Goal: Task Accomplishment & Management: Manage account settings

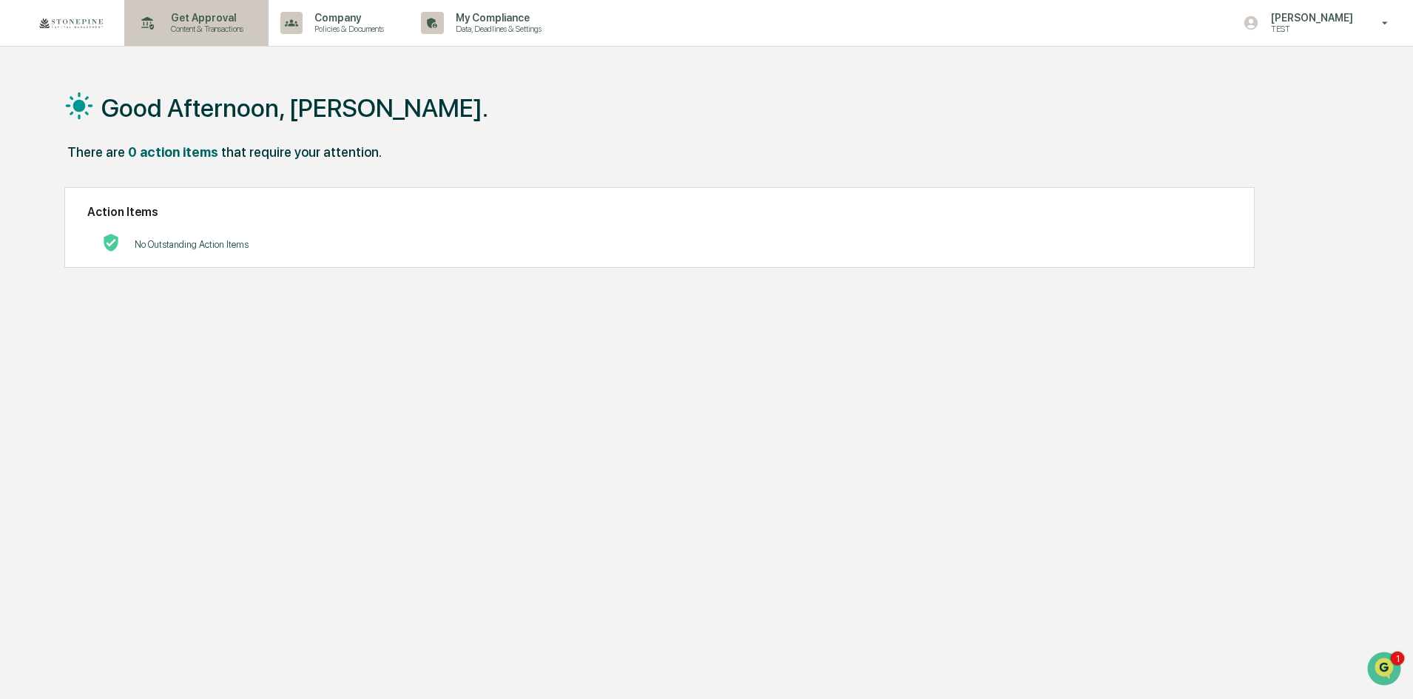
click at [193, 21] on p "Get Approval" at bounding box center [205, 18] width 92 height 12
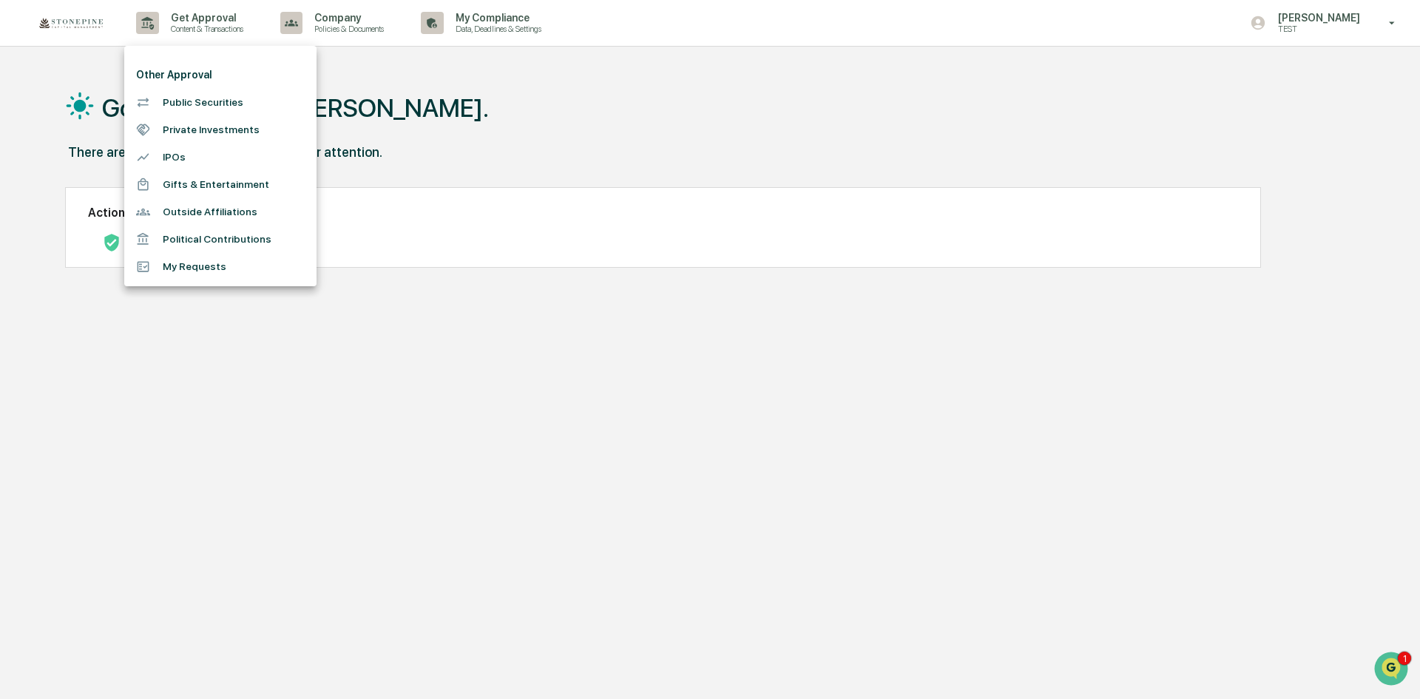
click at [242, 210] on li "Outside Affiliations" at bounding box center [220, 211] width 192 height 27
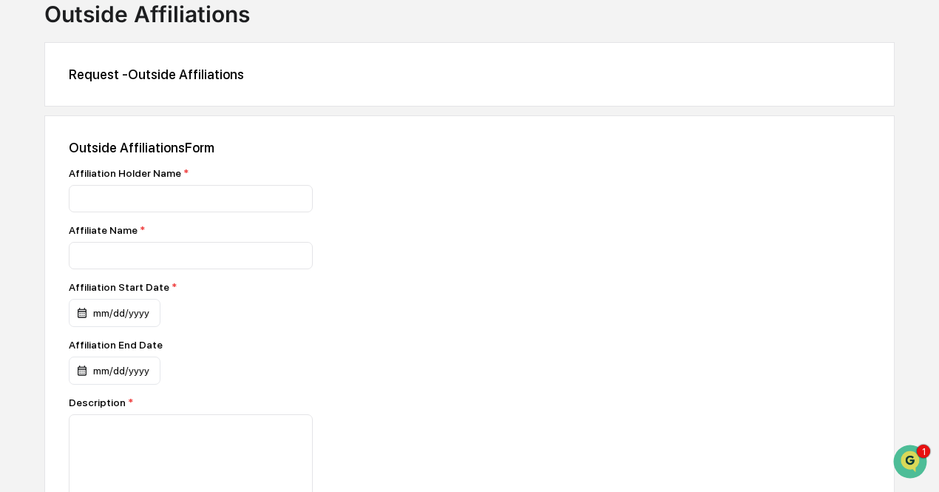
scroll to position [365, 0]
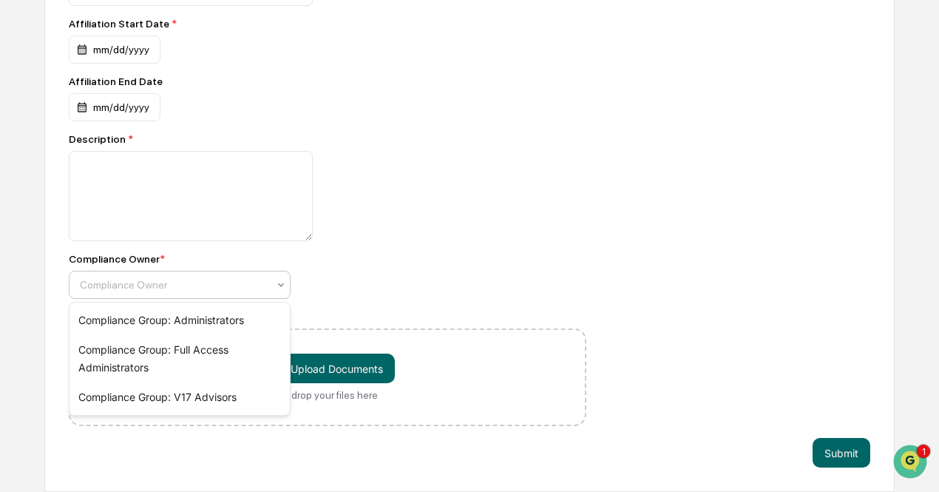
click at [234, 289] on div at bounding box center [174, 284] width 188 height 15
click at [351, 260] on div "Compliance Owner *" at bounding box center [328, 259] width 518 height 12
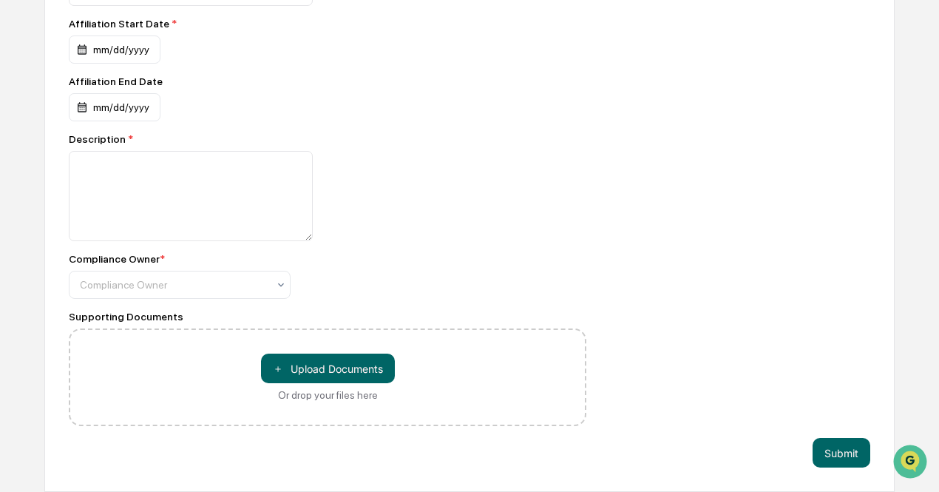
scroll to position [0, 0]
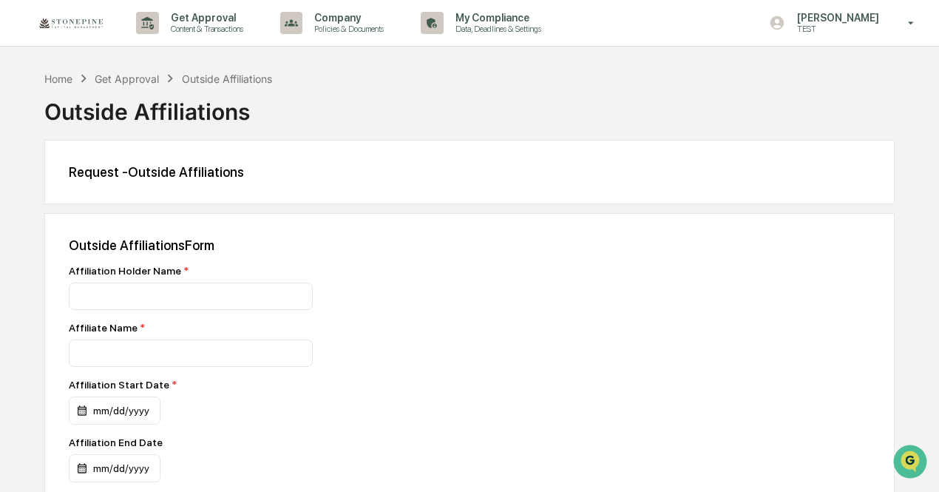
click at [77, 15] on img at bounding box center [71, 23] width 71 height 17
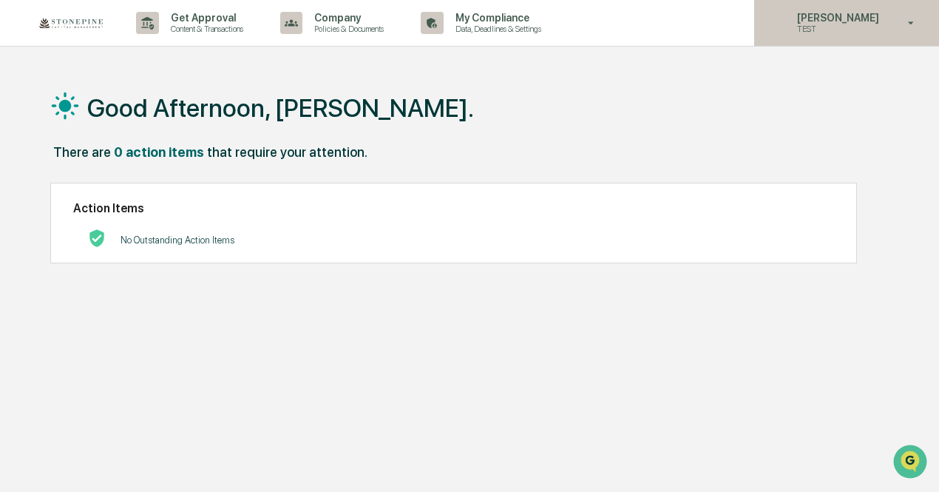
click at [836, 33] on p "TEST" at bounding box center [836, 29] width 101 height 10
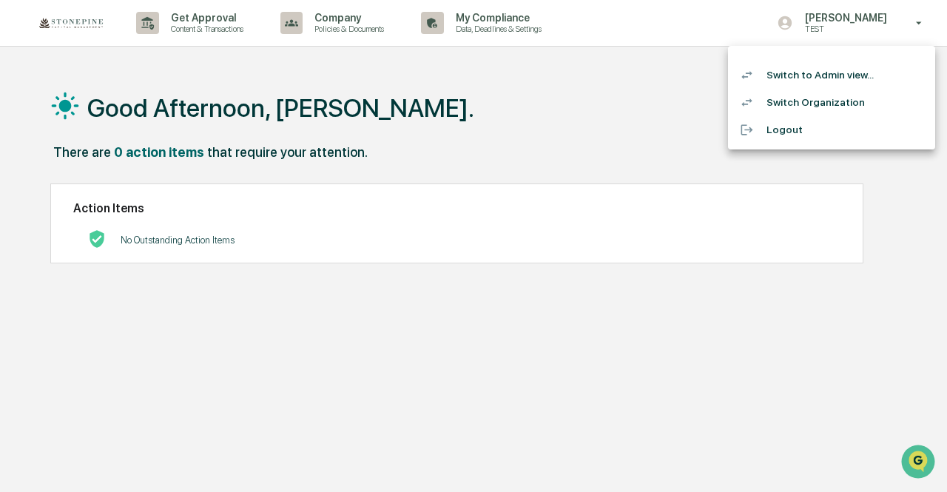
click at [824, 75] on li "Switch to Admin view..." at bounding box center [831, 74] width 207 height 27
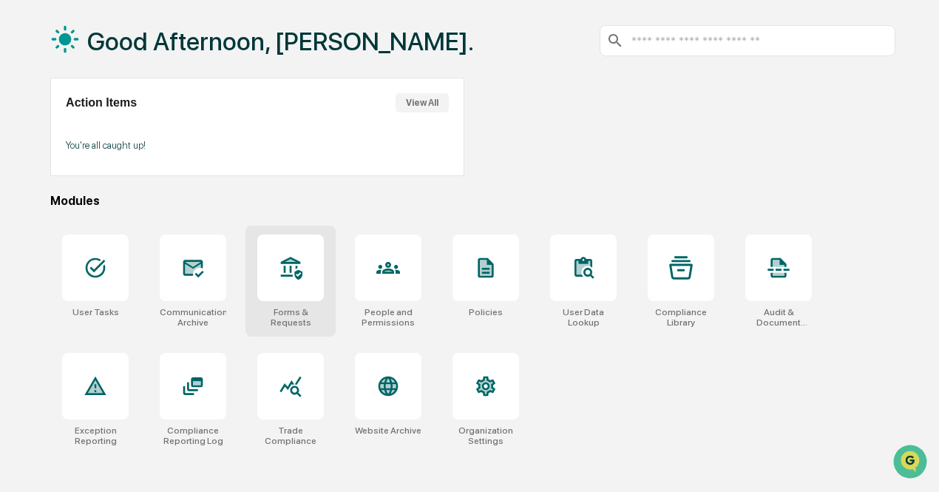
scroll to position [70, 0]
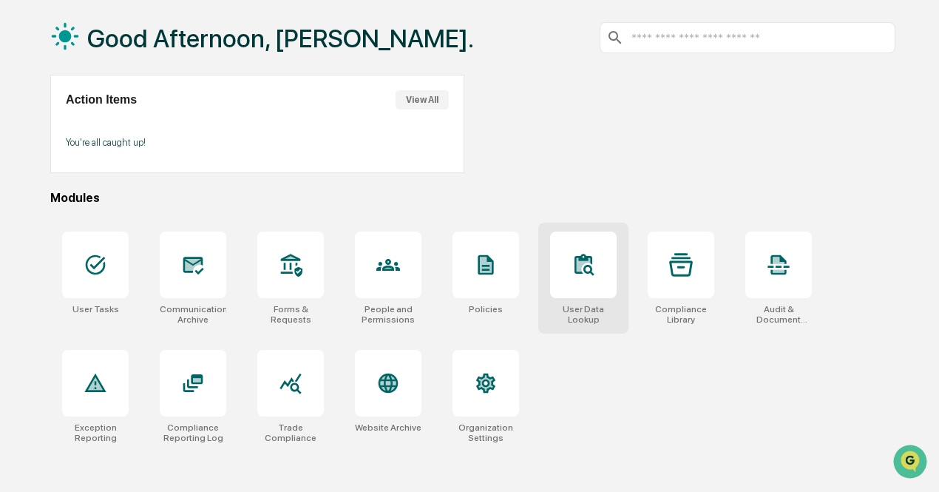
click at [596, 287] on div at bounding box center [583, 265] width 67 height 67
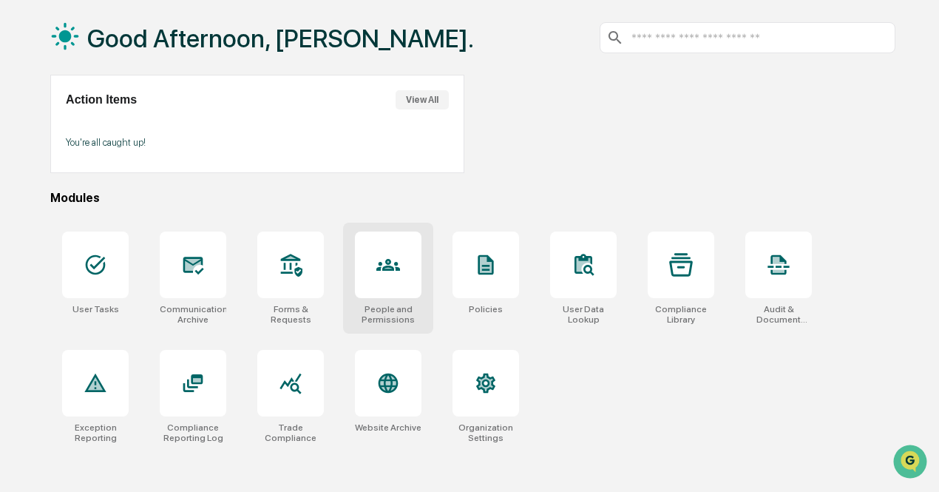
click at [381, 275] on icon at bounding box center [389, 265] width 24 height 24
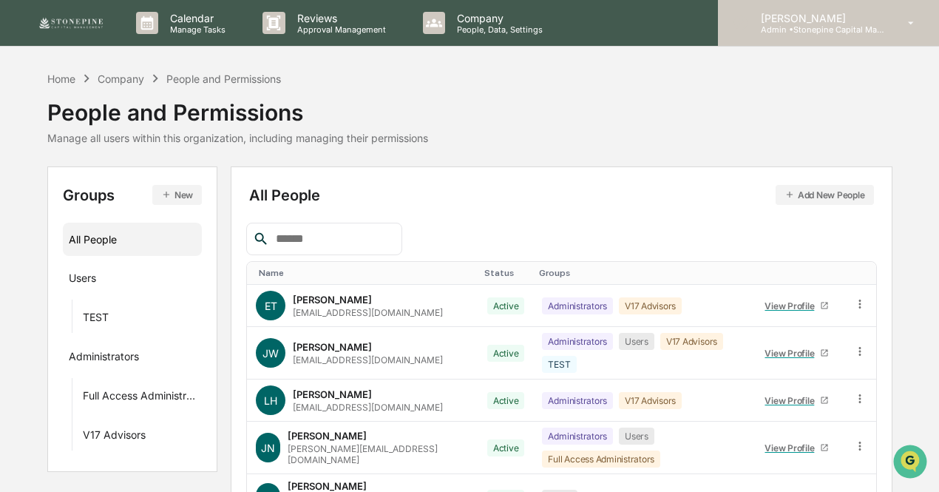
click at [824, 33] on p "Admin • Stonepine Capital Management" at bounding box center [818, 29] width 138 height 10
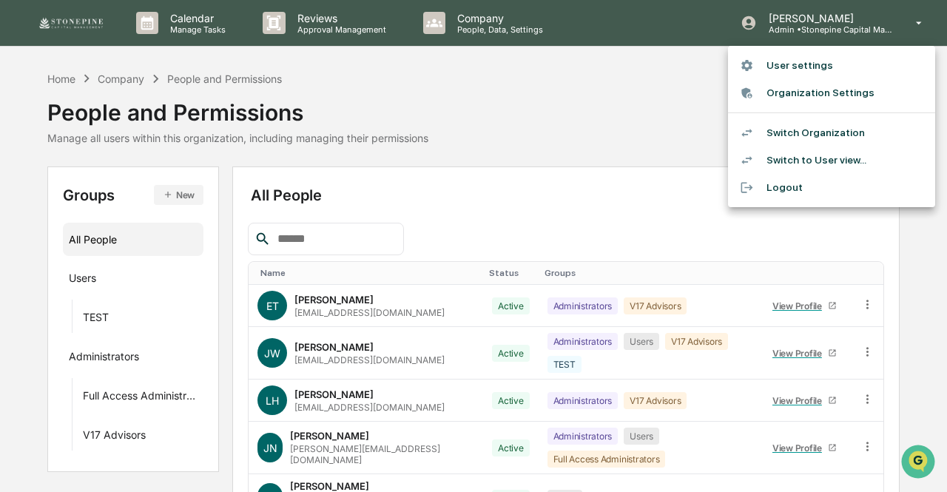
click at [811, 135] on li "Switch Organization" at bounding box center [831, 132] width 207 height 27
